Goal: Information Seeking & Learning: Learn about a topic

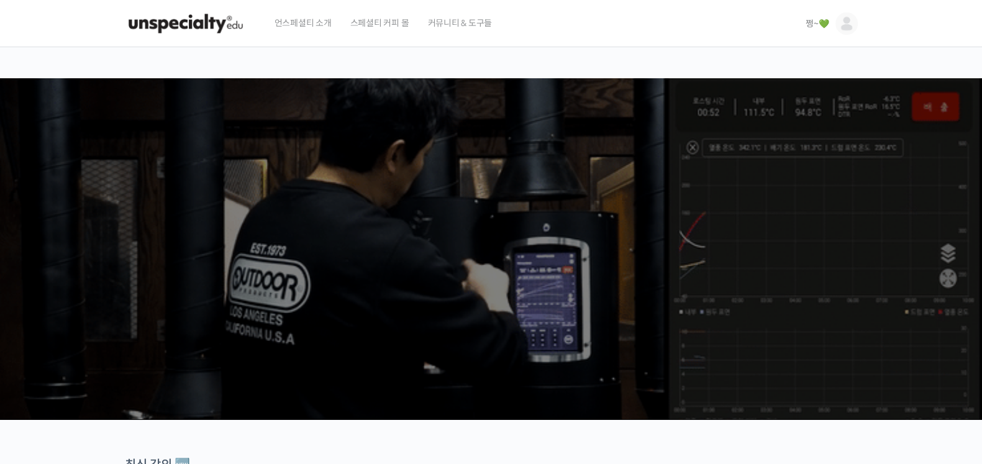
click at [808, 22] on span "쩡~💚" at bounding box center [816, 23] width 23 height 11
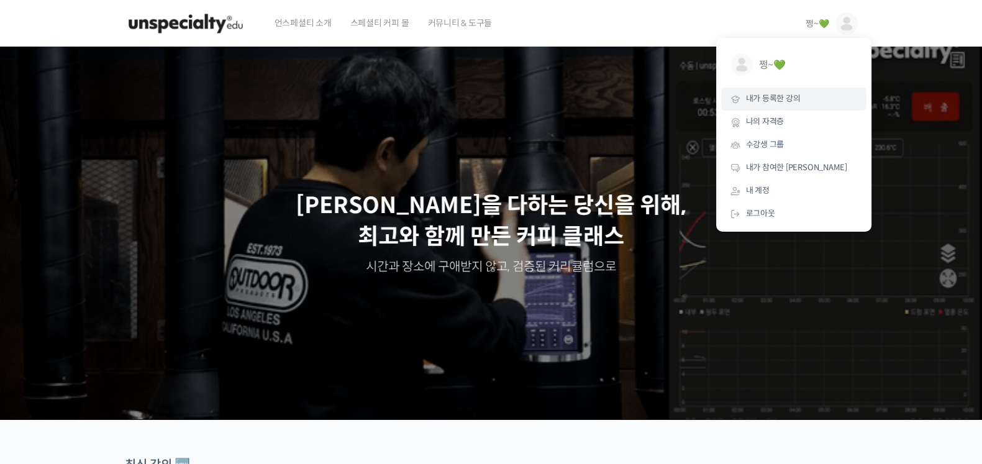
click at [788, 96] on span "내가 등록한 강의" at bounding box center [773, 98] width 55 height 11
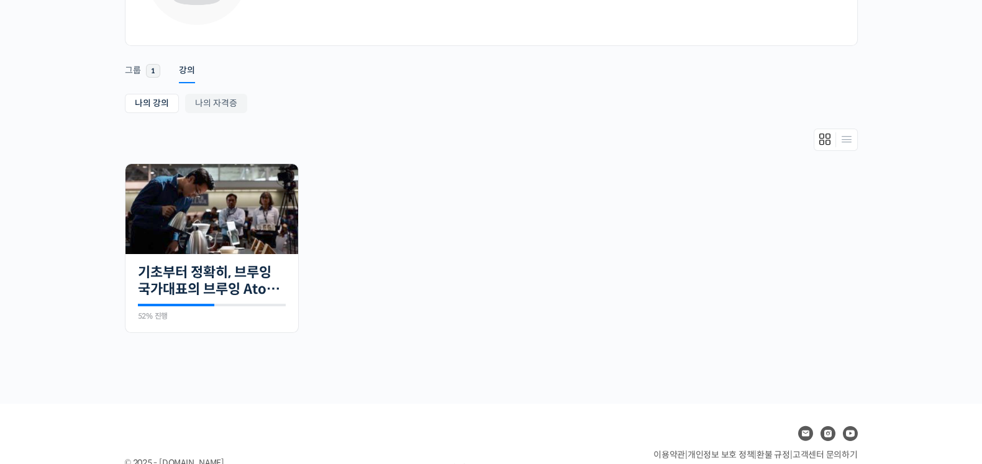
click at [98, 253] on div "쩡~ 가입: 9월 2025 • 최신 활동: 방금 Remove Connection Are you sure you want to remove fr…" at bounding box center [491, 148] width 982 height 511
click at [151, 225] on img at bounding box center [211, 209] width 173 height 90
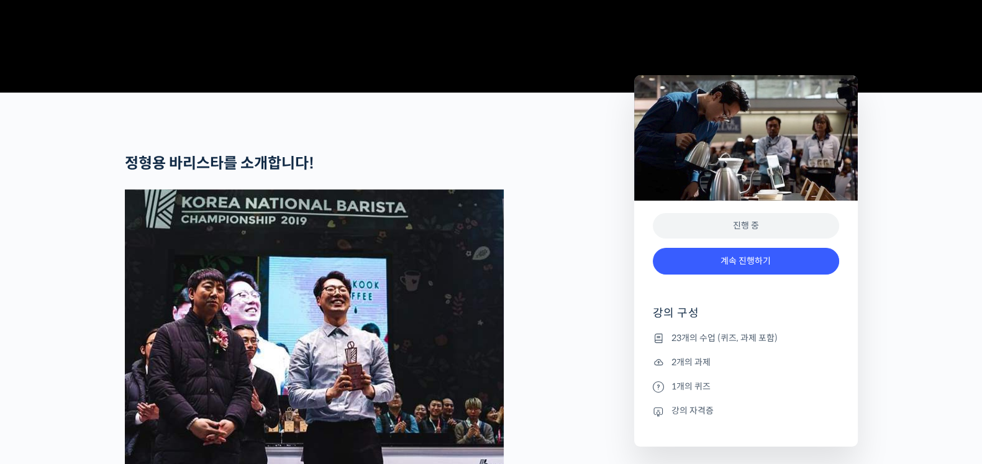
scroll to position [620, 0]
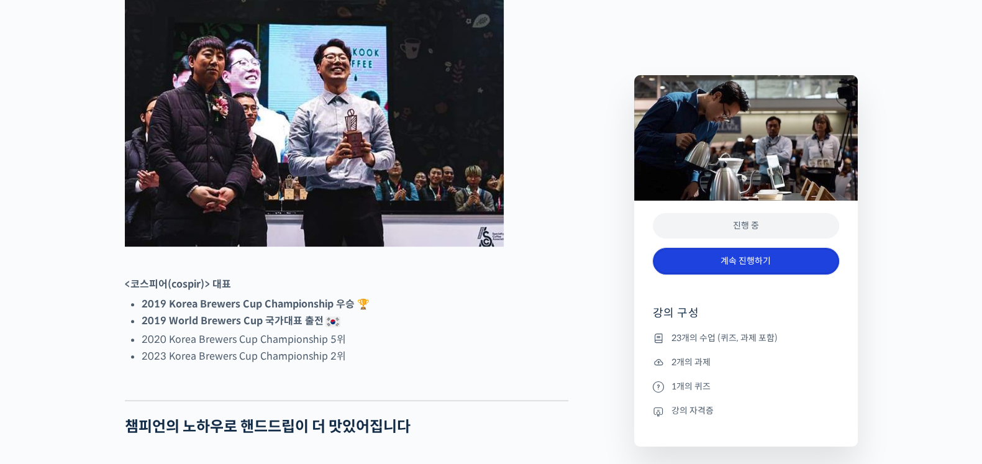
click at [793, 260] on link "계속 진행하기" at bounding box center [746, 261] width 186 height 27
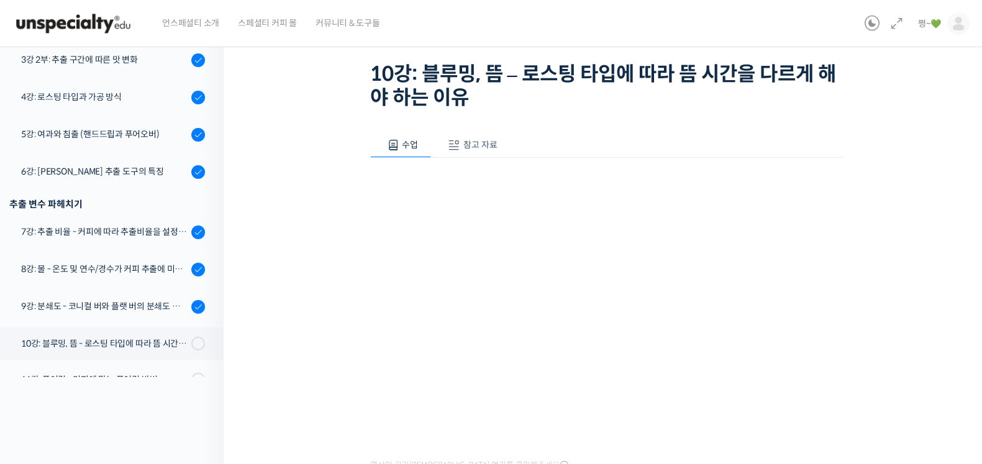
scroll to position [285, 0]
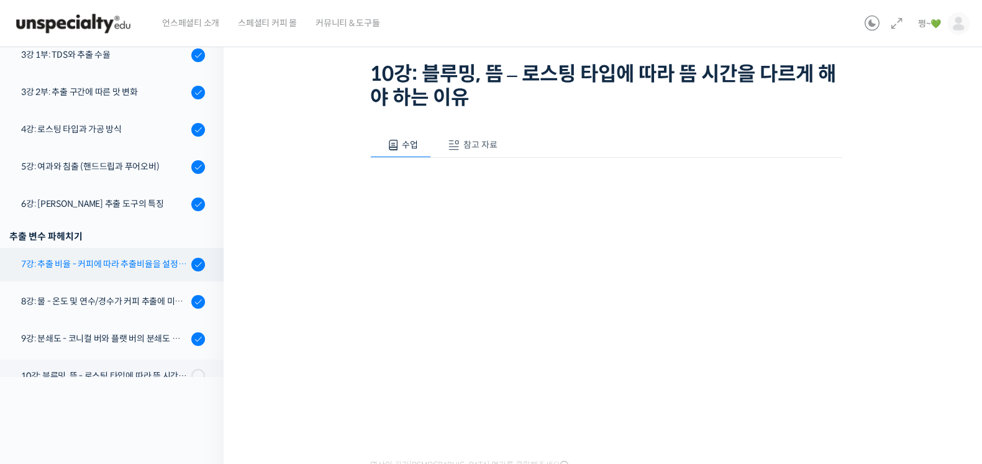
click at [107, 263] on div "7강: 추출 비율 - 커피에 따라 추출비율을 설정하는 방법" at bounding box center [104, 264] width 166 height 14
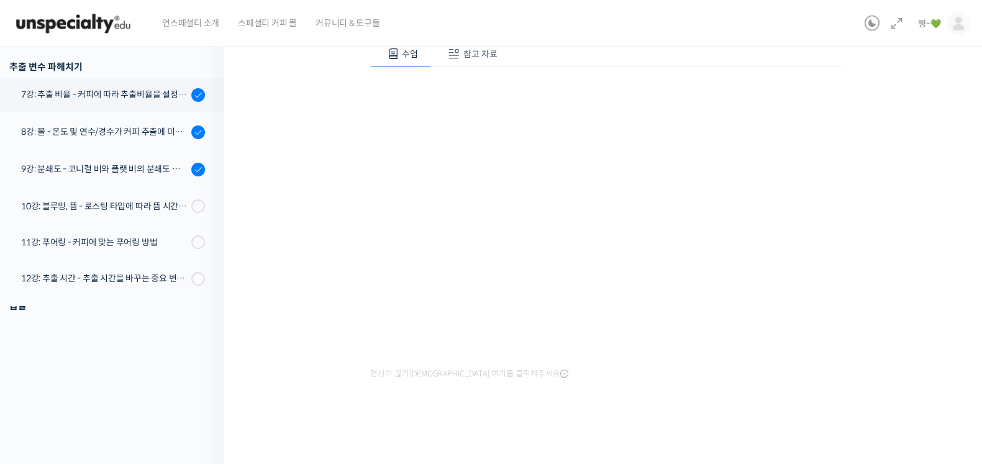
scroll to position [228, 0]
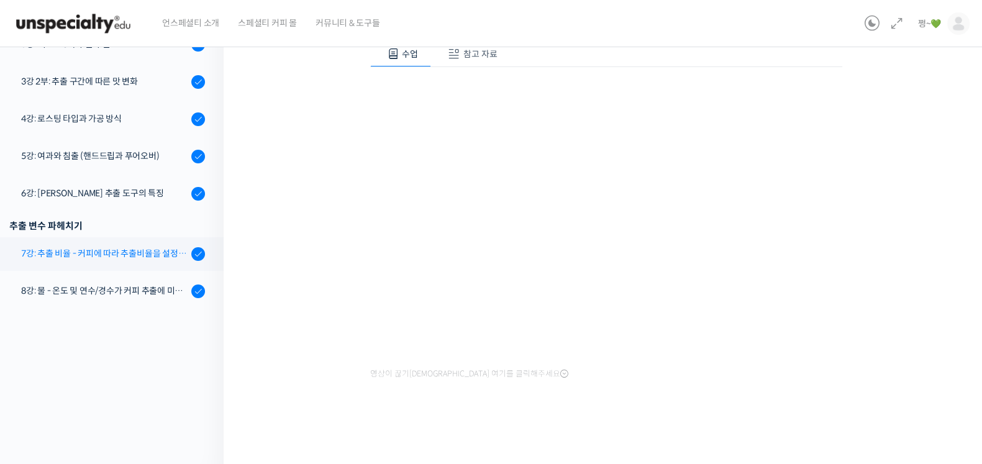
click at [140, 251] on div "7강: 추출 비율 - 커피에 따라 추출비율을 설정하는 방법" at bounding box center [104, 253] width 166 height 14
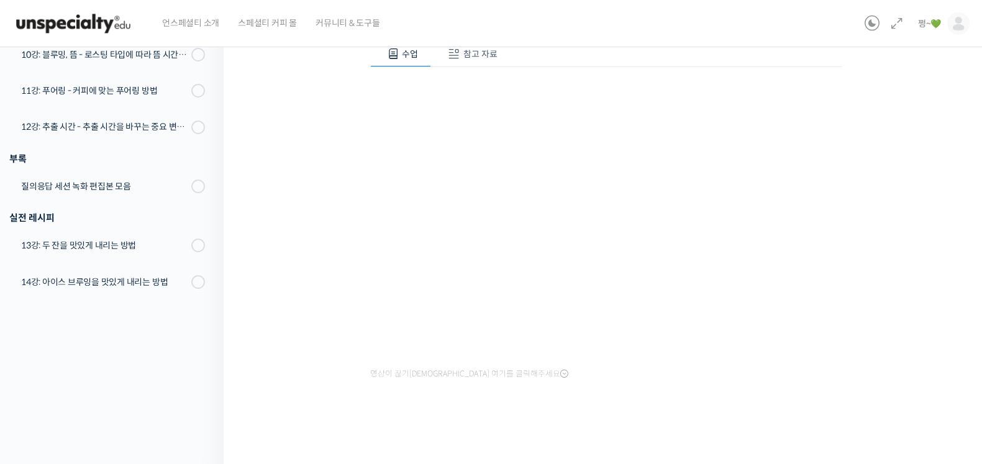
scroll to position [49, 0]
